Goal: Contribute content: Contribute content

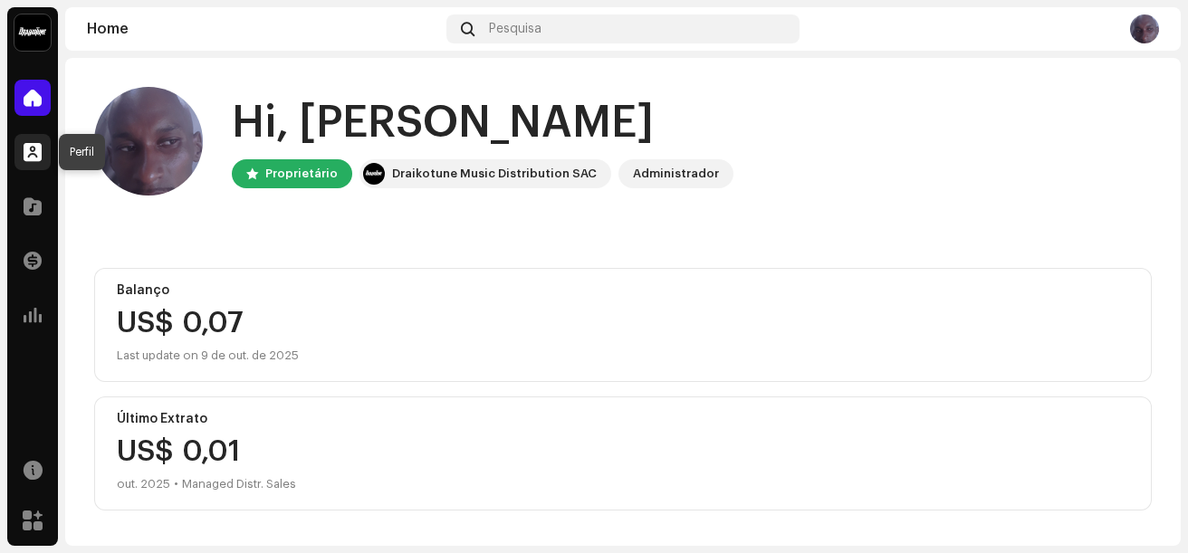
click at [34, 153] on span at bounding box center [33, 152] width 18 height 14
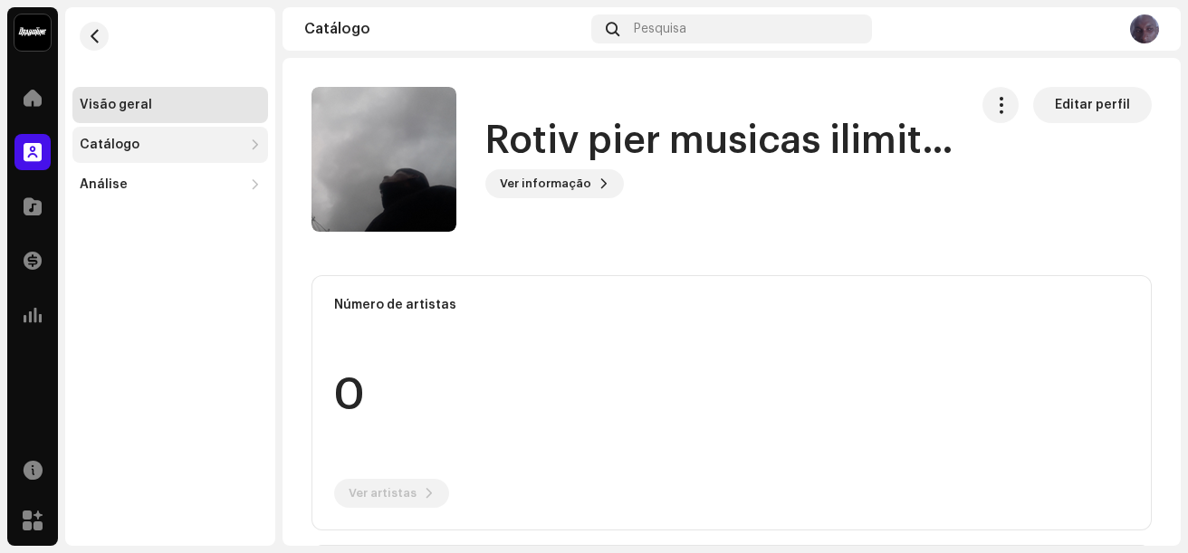
click at [108, 149] on div "Catálogo" at bounding box center [110, 145] width 60 height 14
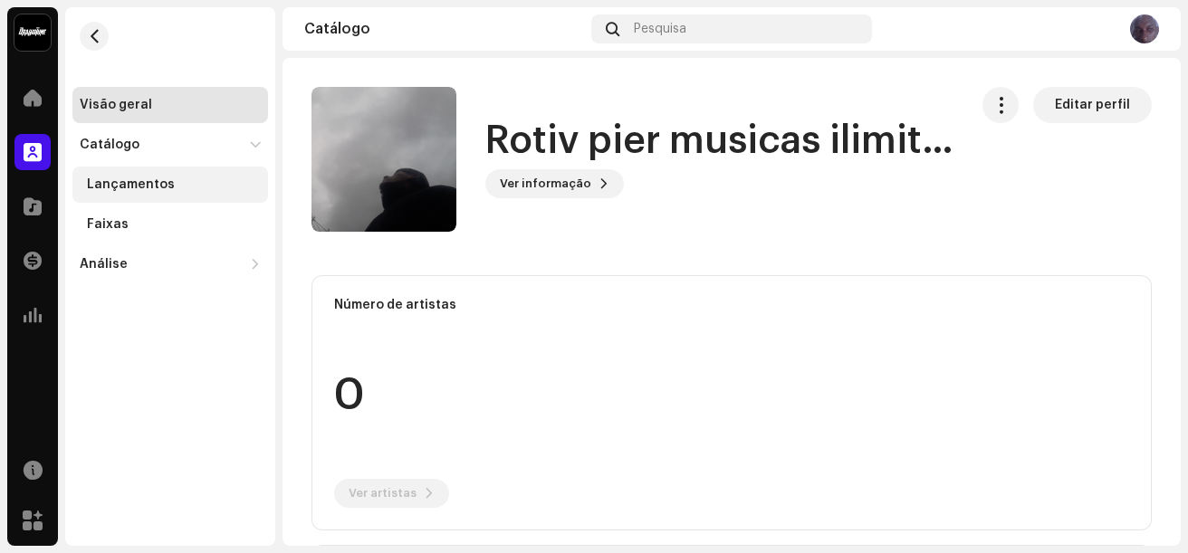
click at [108, 182] on div "Lançamentos" at bounding box center [131, 185] width 88 height 14
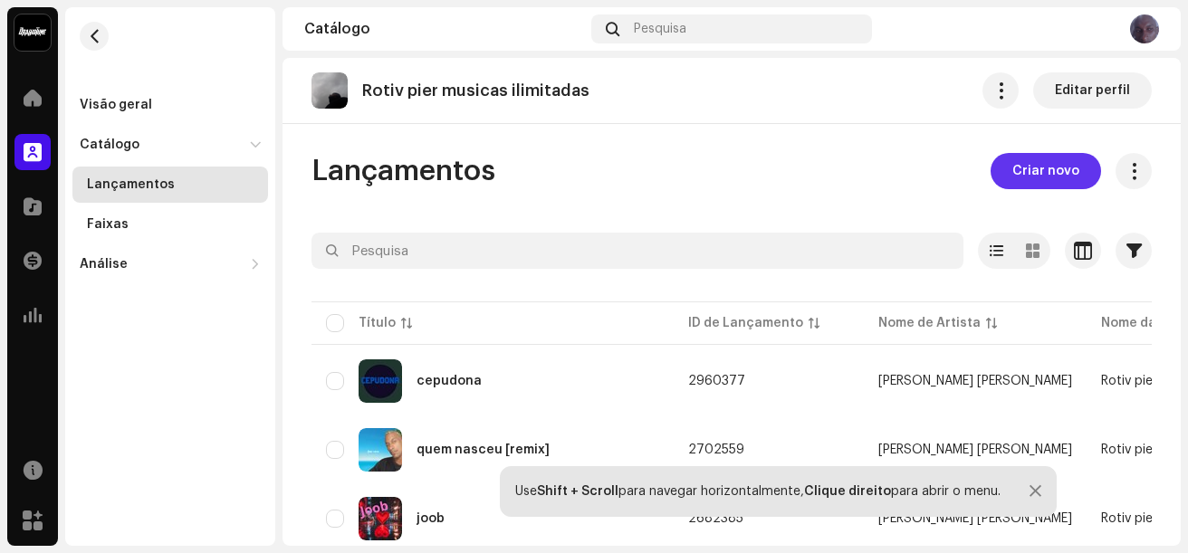
click at [1034, 172] on span "Criar novo" at bounding box center [1046, 171] width 67 height 36
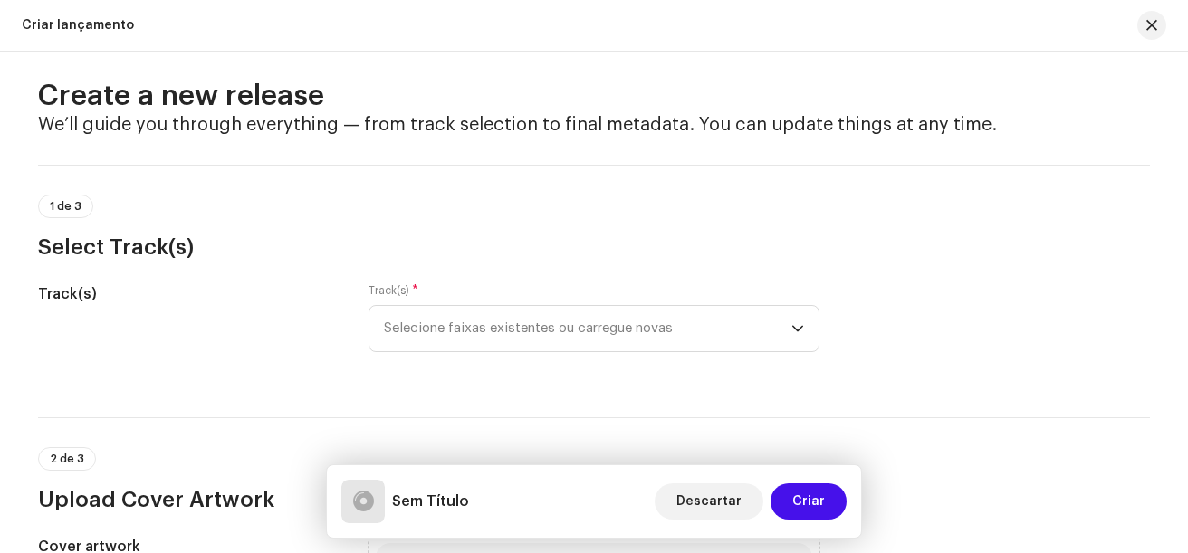
scroll to position [5, 0]
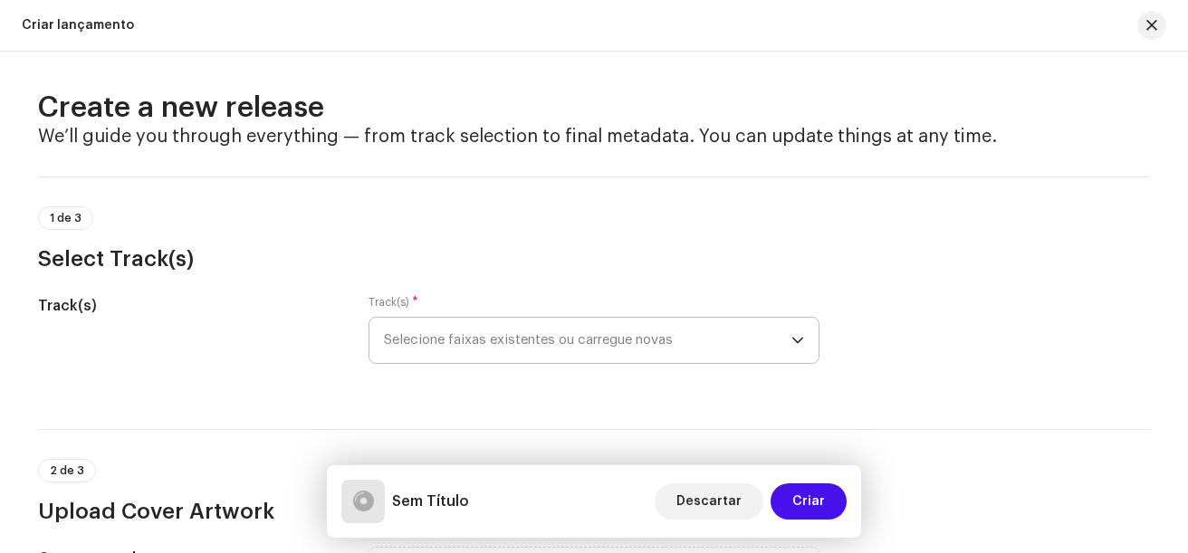
click at [794, 344] on icon "dropdown trigger" at bounding box center [798, 340] width 13 height 13
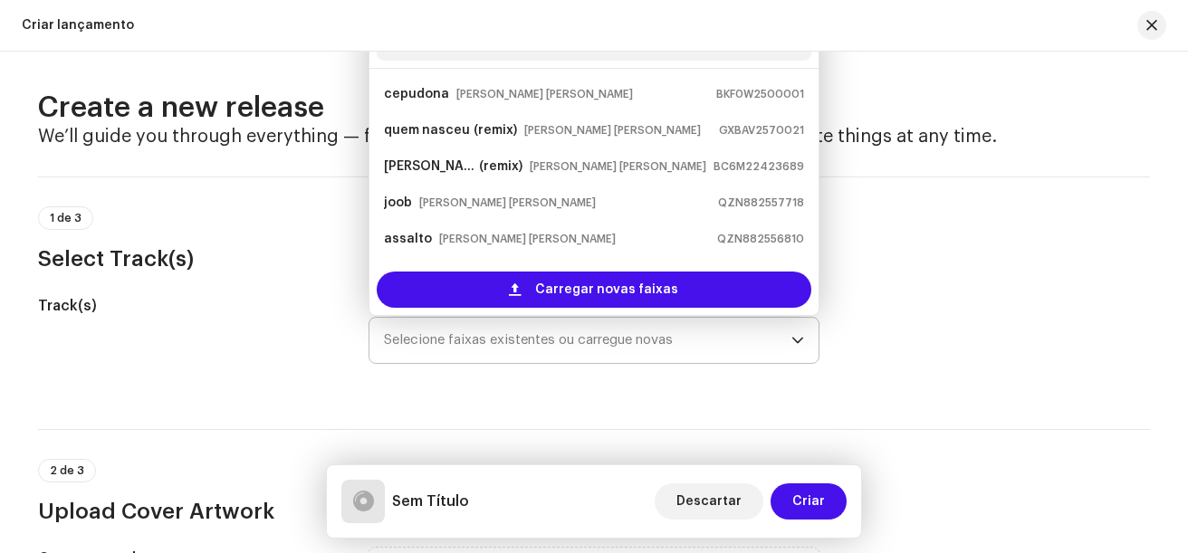
scroll to position [0, 0]
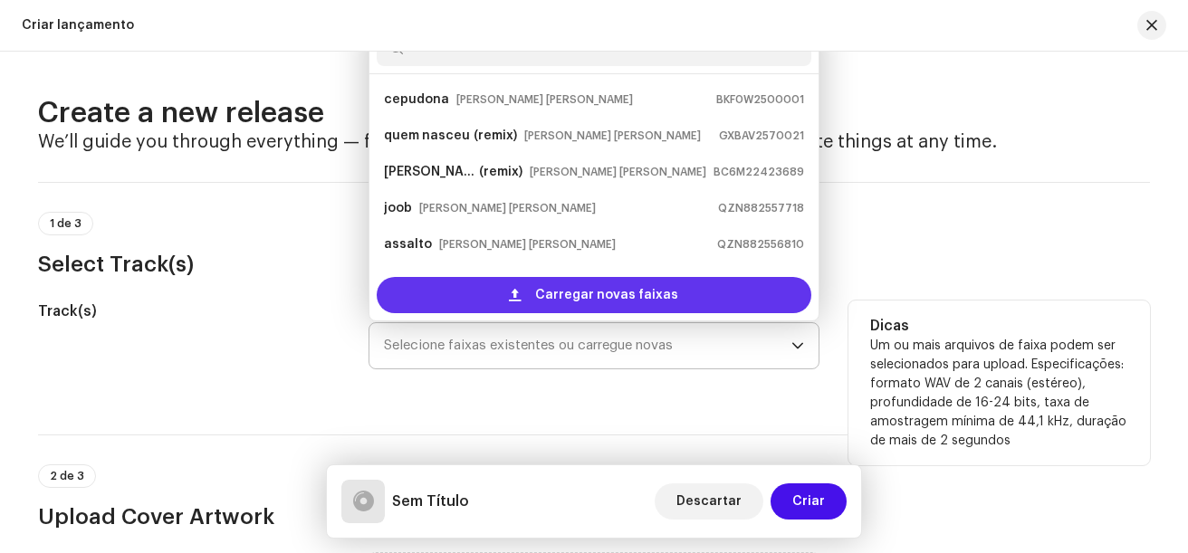
click at [526, 290] on div "Carregar novas faixas" at bounding box center [594, 295] width 435 height 36
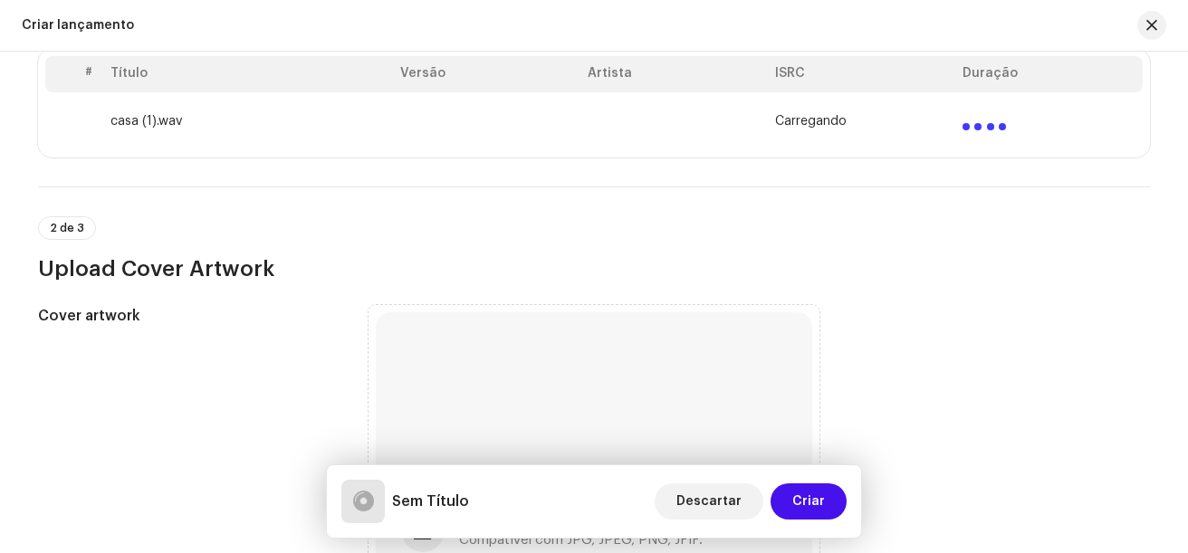
scroll to position [517, 0]
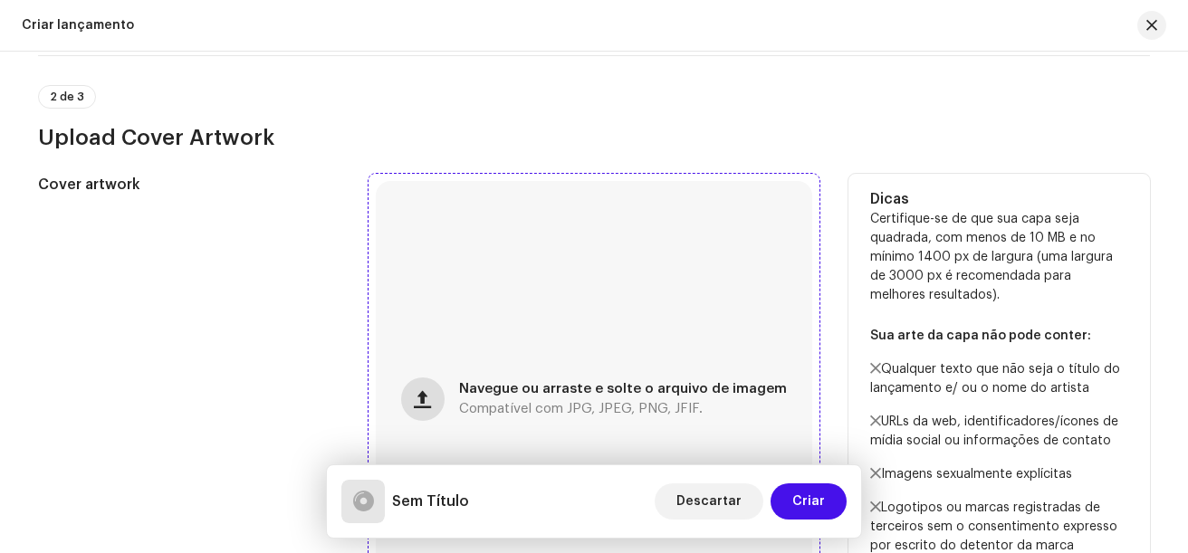
click at [431, 404] on span "button" at bounding box center [422, 399] width 17 height 14
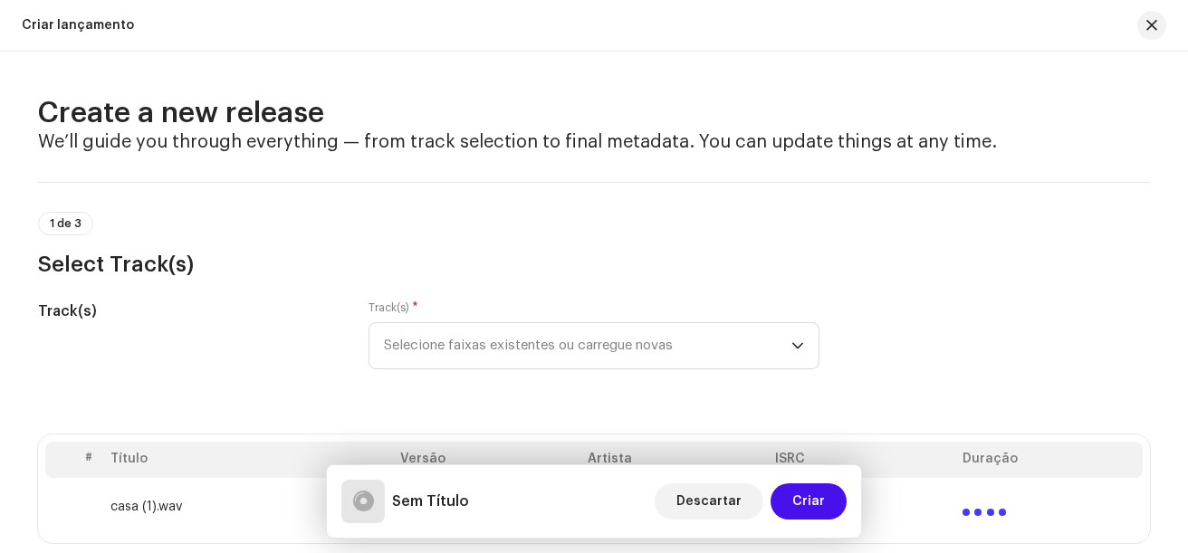
scroll to position [517, 0]
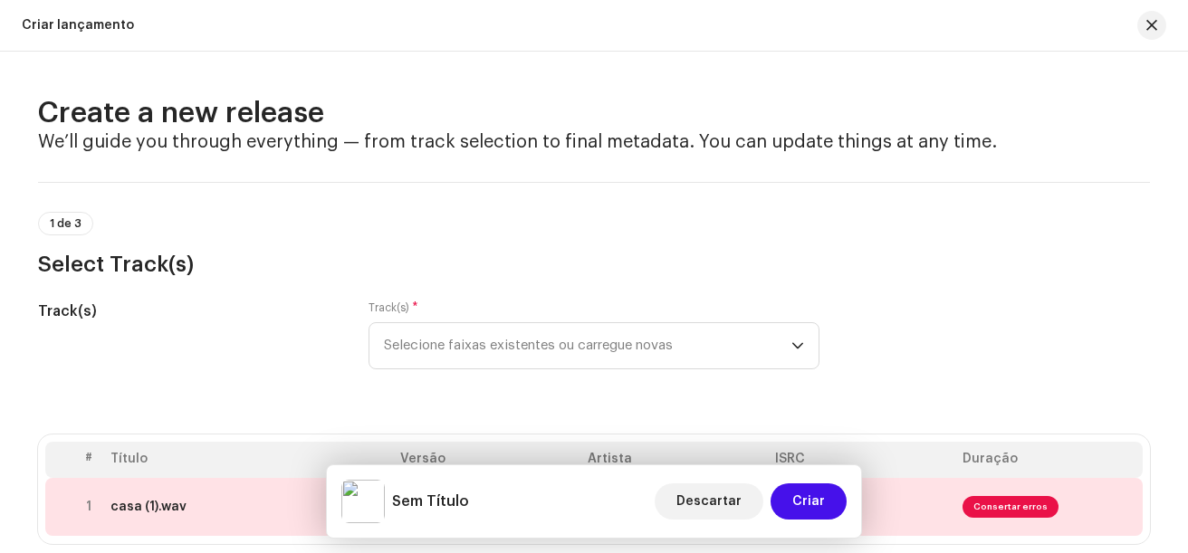
scroll to position [1146, 0]
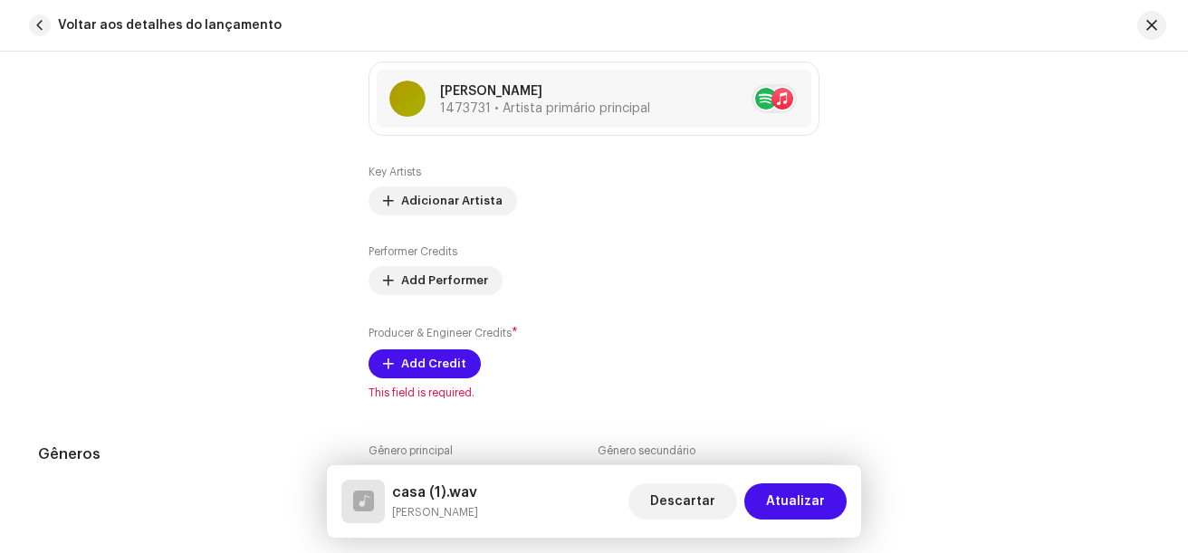
scroll to position [1296, 0]
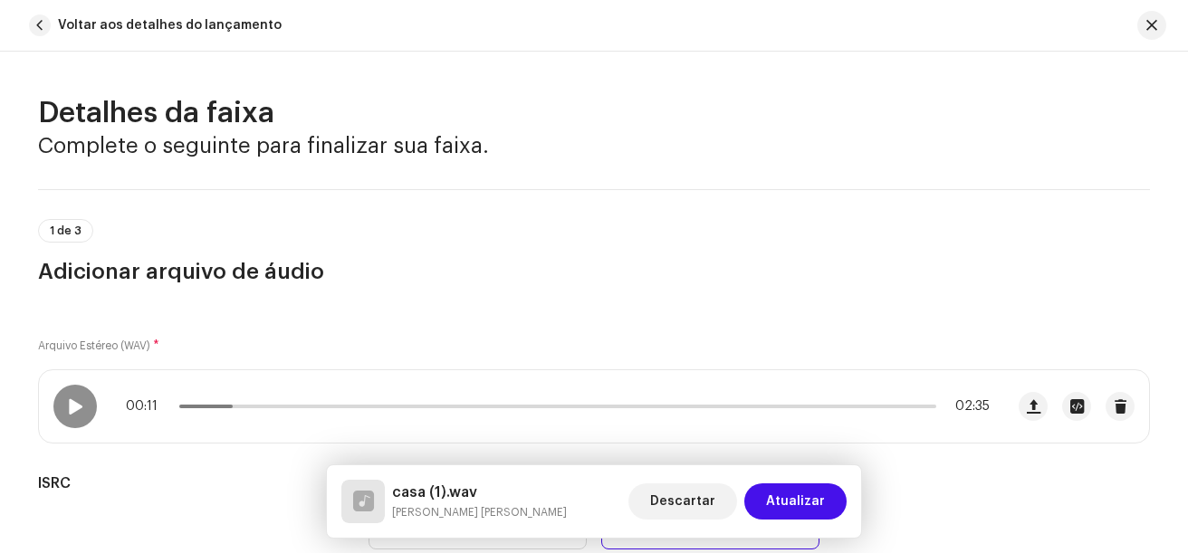
scroll to position [1549, 0]
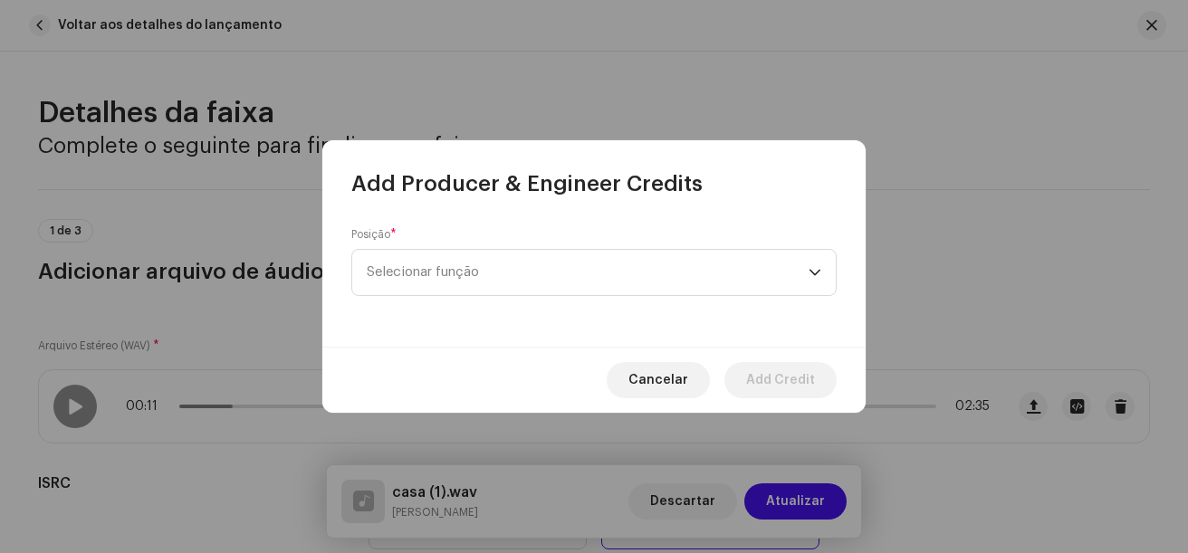
click at [507, 259] on span "Selecionar função" at bounding box center [588, 272] width 442 height 45
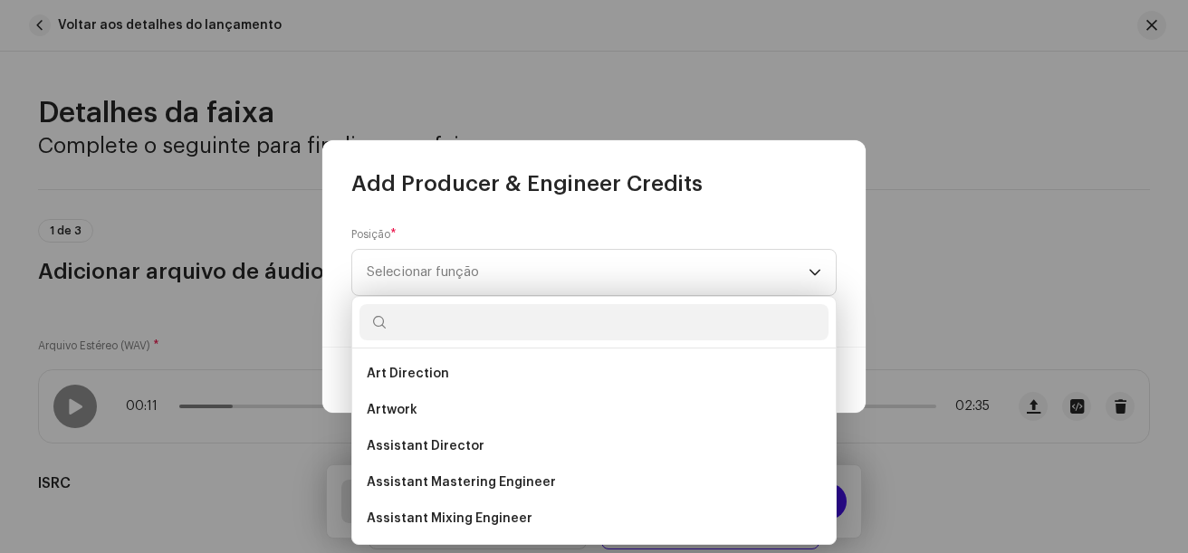
scroll to position [1549, 0]
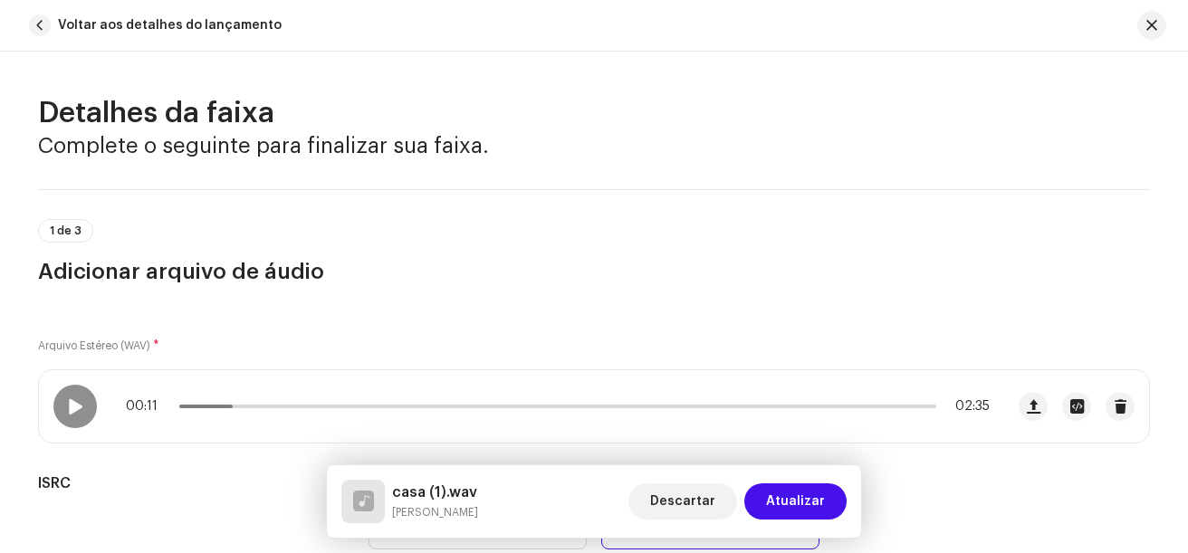
scroll to position [2585, 0]
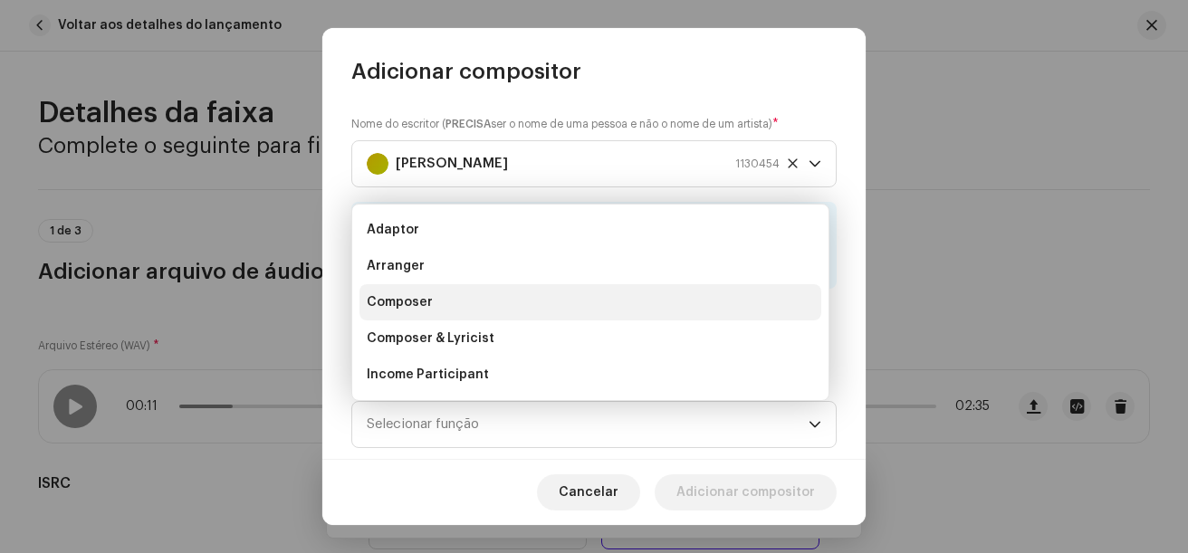
scroll to position [29, 0]
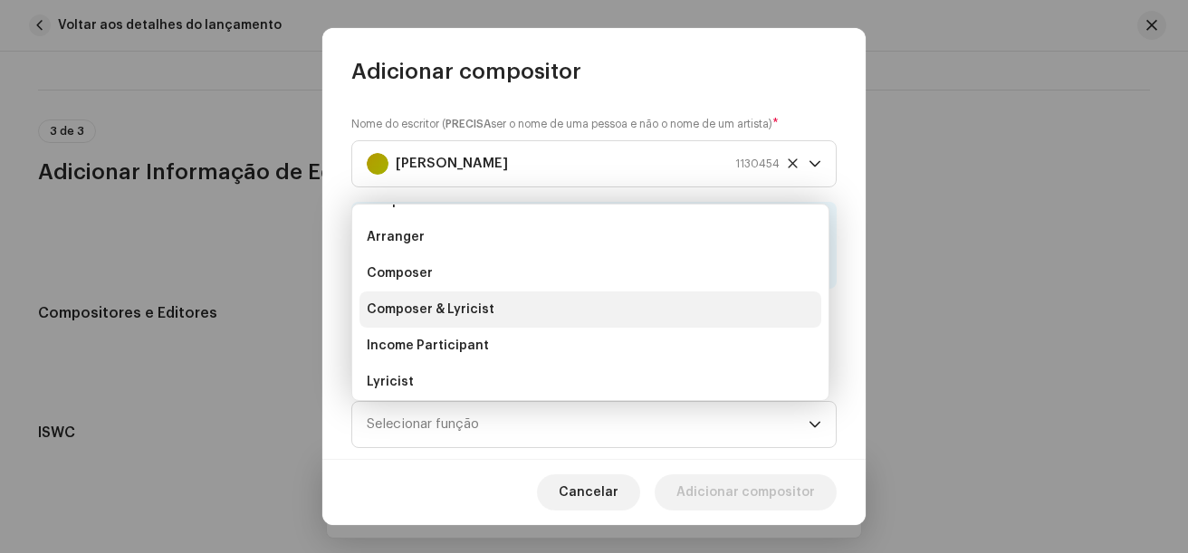
click at [411, 306] on span "Composer & Lyricist" at bounding box center [431, 310] width 128 height 18
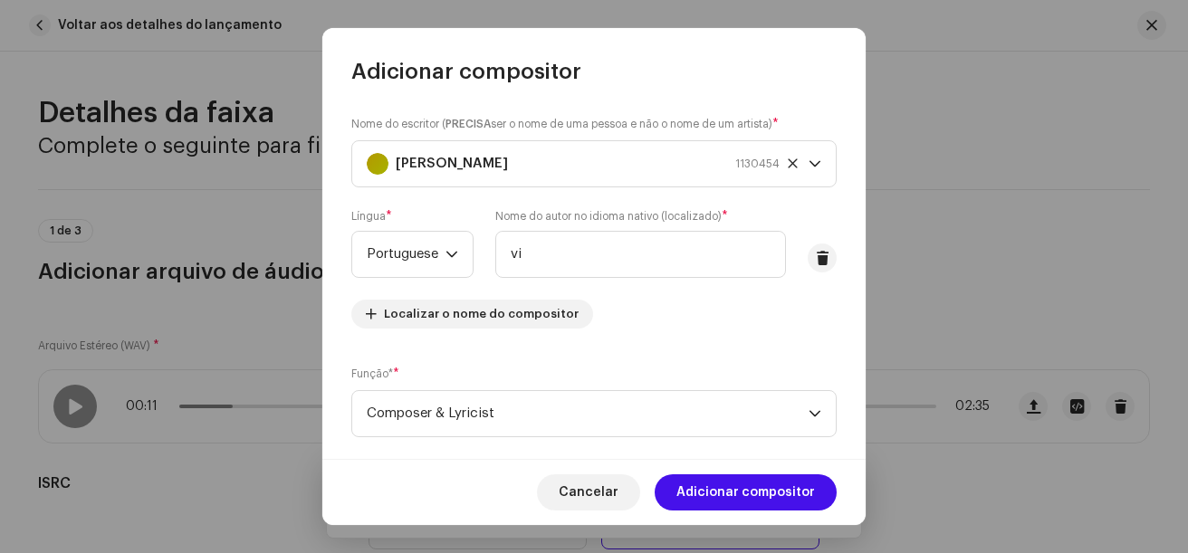
type input "vit"
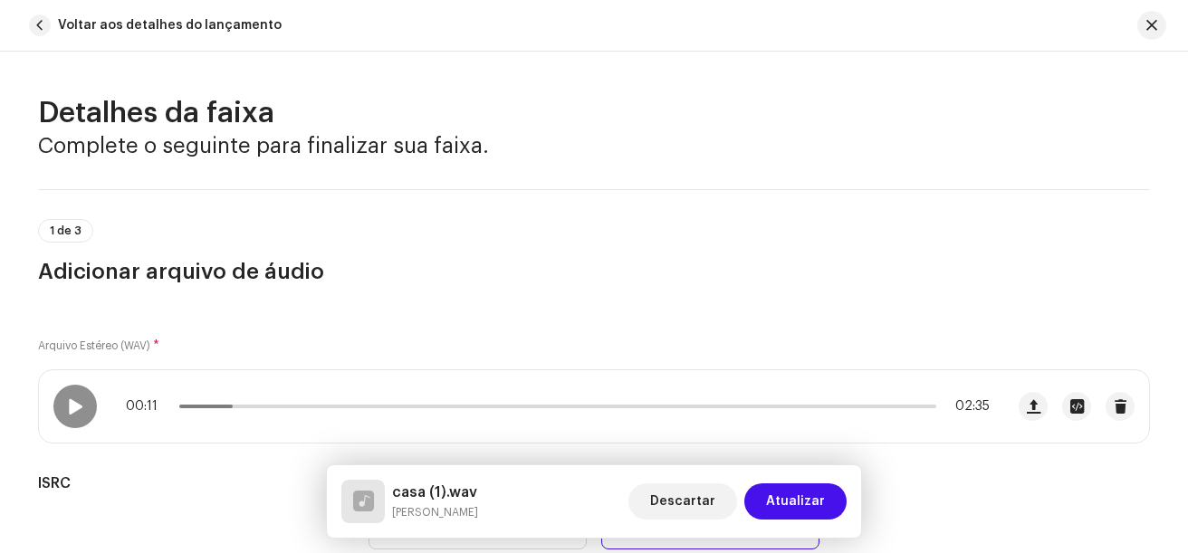
scroll to position [1123, 0]
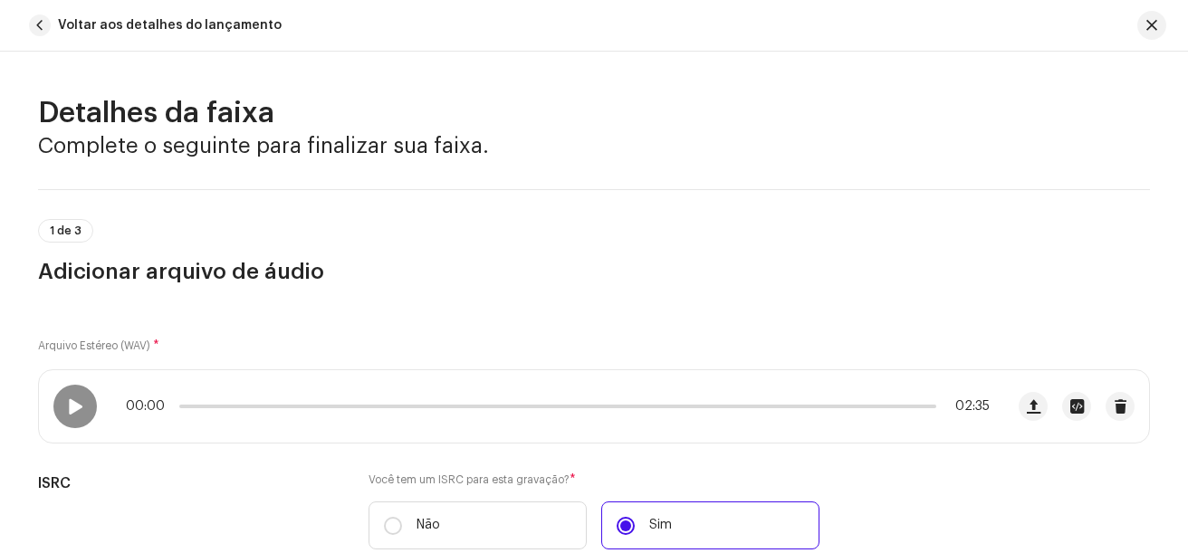
scroll to position [130, 0]
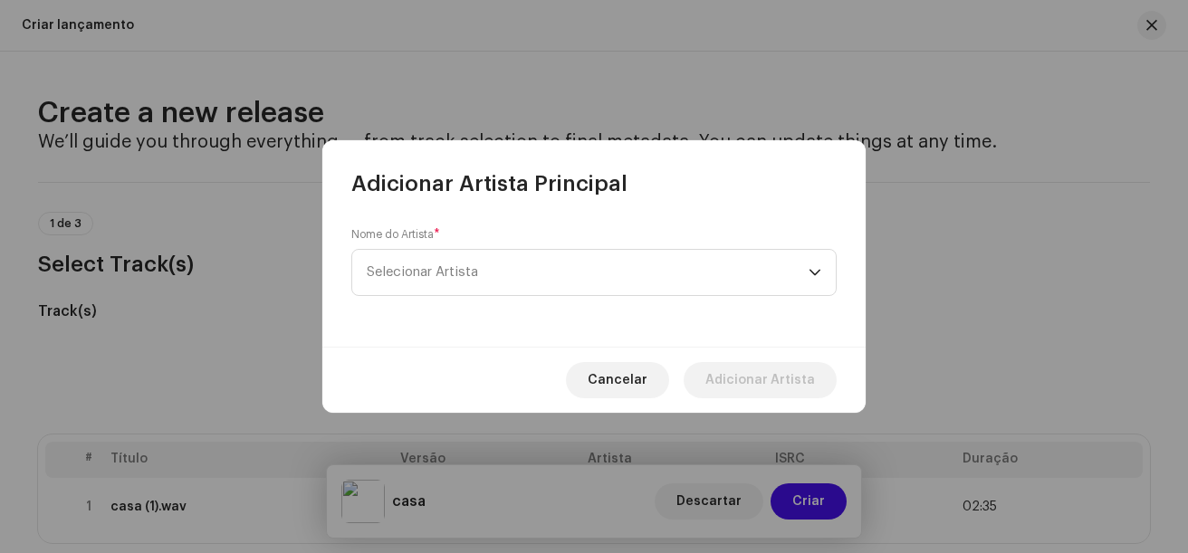
scroll to position [1909, 0]
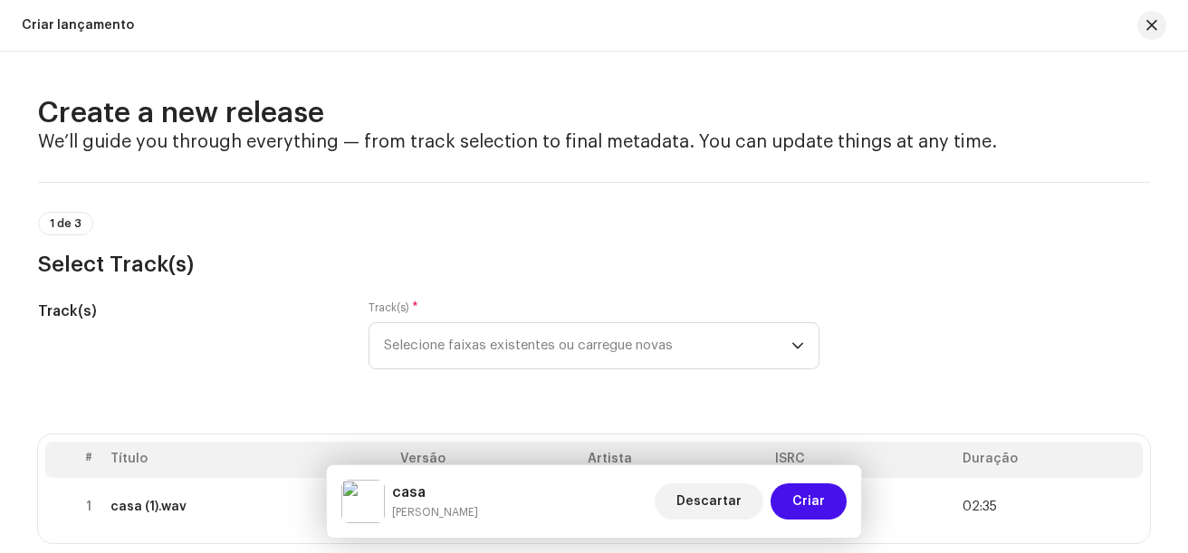
scroll to position [2287, 0]
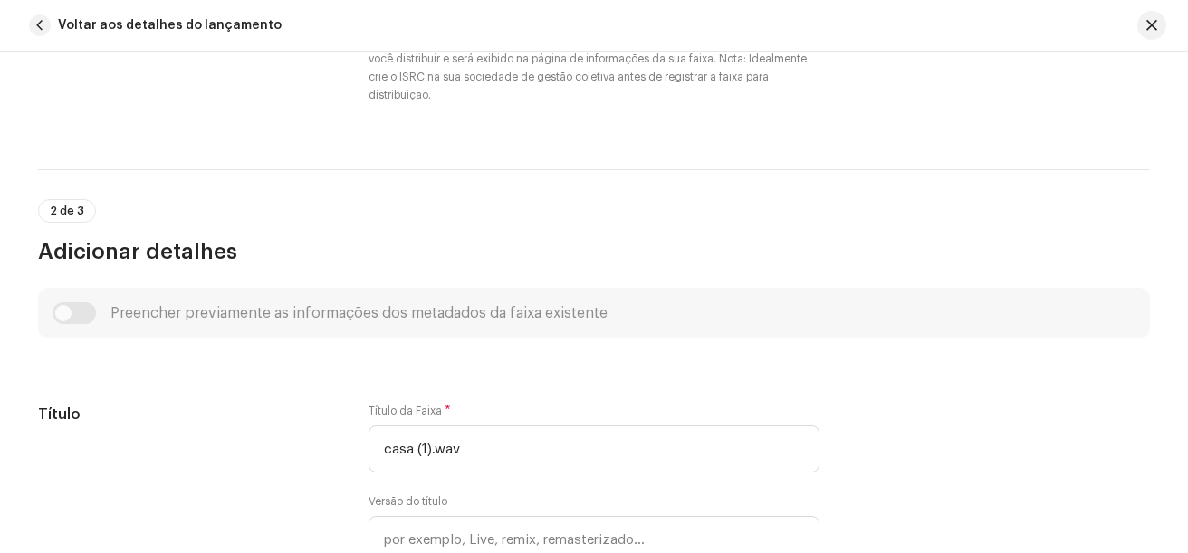
scroll to position [120, 0]
